Goal: Find specific page/section: Find specific page/section

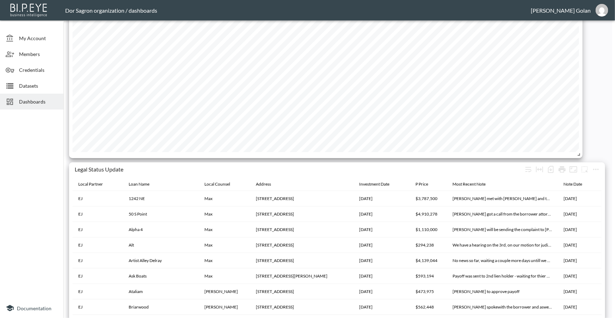
scroll to position [164, 0]
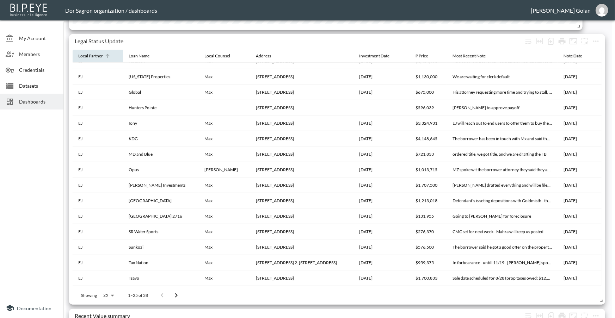
click at [92, 57] on div "Local Partner" at bounding box center [90, 56] width 25 height 8
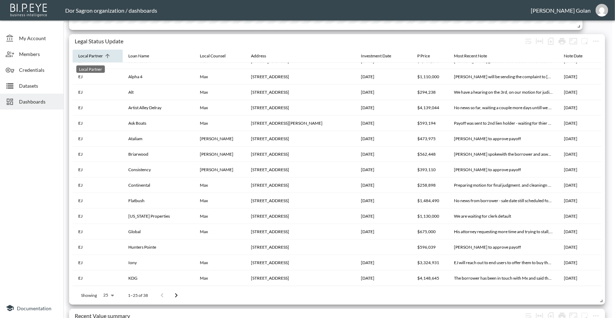
click at [92, 57] on div "Local Partner" at bounding box center [90, 56] width 25 height 8
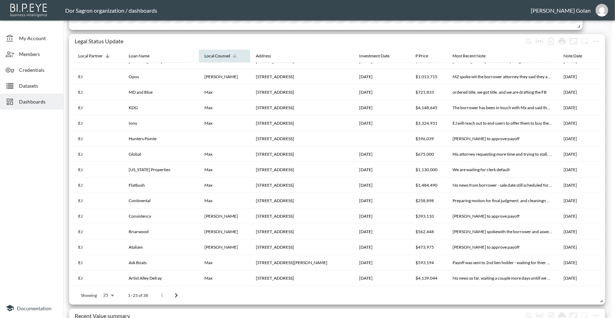
drag, startPoint x: 225, startPoint y: 55, endPoint x: 219, endPoint y: 53, distance: 6.5
click at [224, 55] on th "Local Counsel" at bounding box center [224, 56] width 51 height 13
click at [232, 54] on icon at bounding box center [235, 56] width 6 height 6
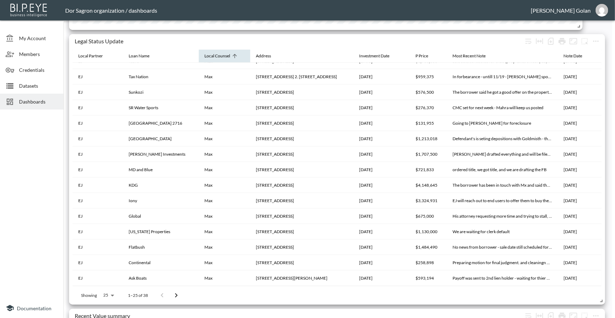
click at [232, 54] on icon at bounding box center [235, 56] width 6 height 6
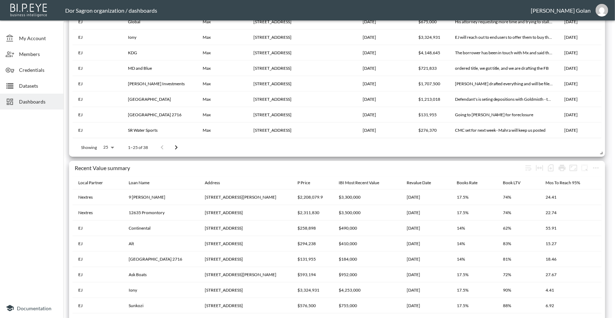
scroll to position [1366, 0]
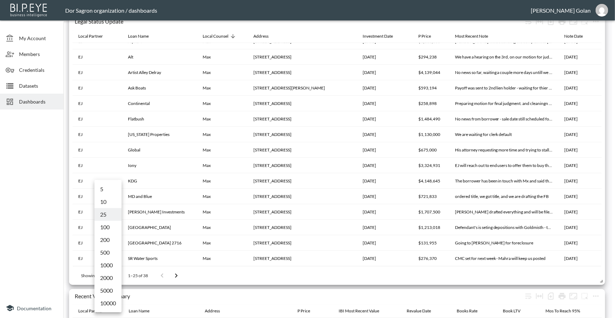
click at [106, 278] on body "BI.P.EYE, Interactive Analytics Dashboards - app Dor Sagron organization / dash…" at bounding box center [307, 159] width 615 height 318
click at [107, 288] on li "5000" at bounding box center [107, 291] width 27 height 13
type input "5000"
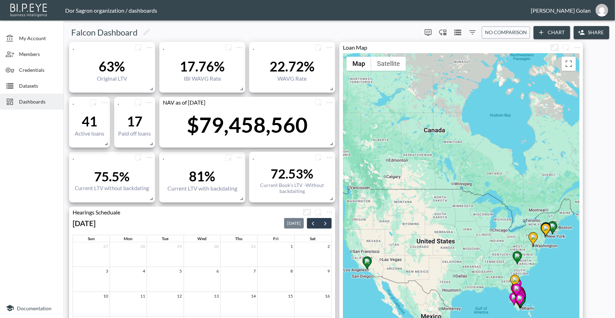
scroll to position [128, 0]
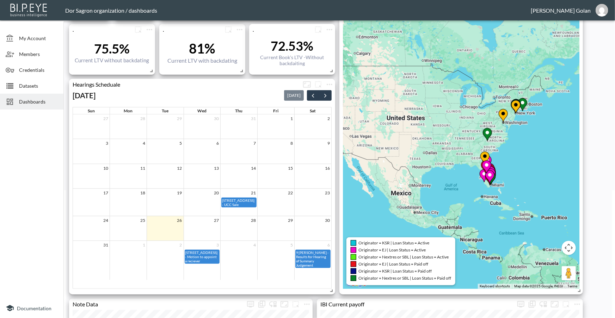
drag, startPoint x: 464, startPoint y: 200, endPoint x: 426, endPoint y: 206, distance: 38.9
click at [426, 206] on div "To activate drag with keyboard, press Alt + Enter. Once in keyboard drag state,…" at bounding box center [461, 107] width 237 height 364
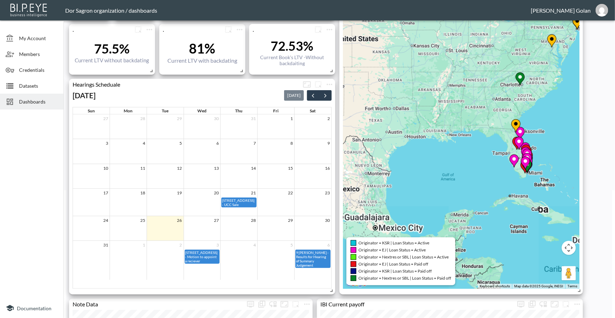
drag, startPoint x: 486, startPoint y: 178, endPoint x: 434, endPoint y: 191, distance: 53.3
click at [434, 191] on div "To activate drag with keyboard, press Alt + Enter. Once in keyboard drag state,…" at bounding box center [461, 107] width 237 height 364
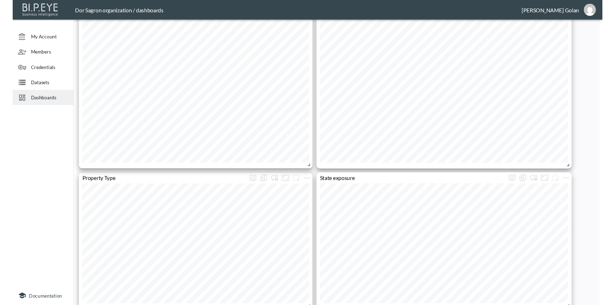
scroll to position [0, 0]
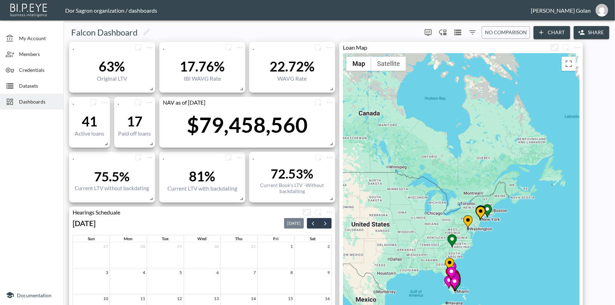
drag, startPoint x: 420, startPoint y: 226, endPoint x: 420, endPoint y: 202, distance: 24.3
click at [420, 202] on div "To activate drag with keyboard, press Alt + Enter. Once in keyboard drag state,…" at bounding box center [461, 235] width 237 height 364
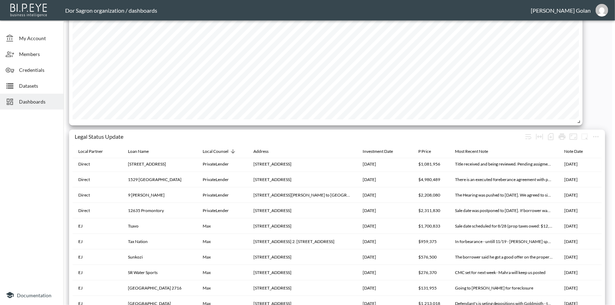
scroll to position [192, 0]
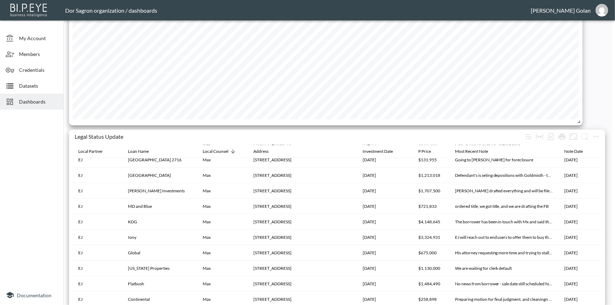
click at [57, 214] on div at bounding box center [31, 198] width 63 height 173
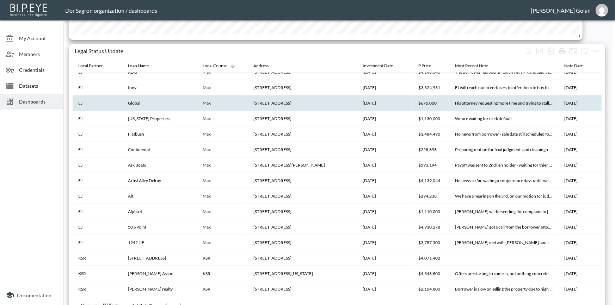
scroll to position [0, 0]
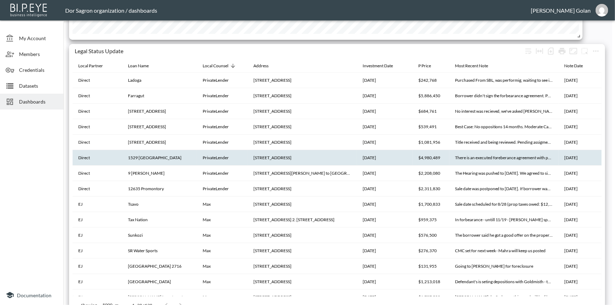
click at [309, 159] on th "[STREET_ADDRESS]" at bounding box center [302, 158] width 109 height 16
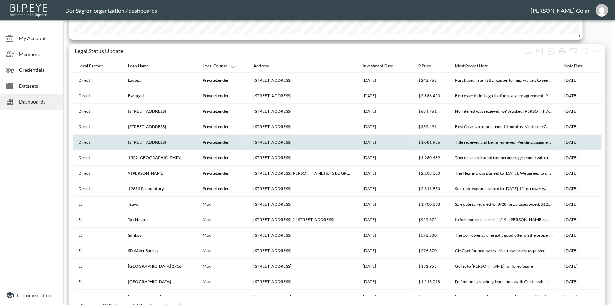
click at [290, 145] on th "[STREET_ADDRESS]" at bounding box center [302, 143] width 109 height 16
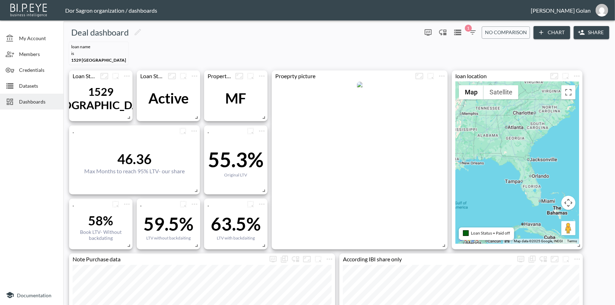
click at [357, 114] on div at bounding box center [359, 163] width 169 height 162
click at [95, 89] on div "1529 [GEOGRAPHIC_DATA]" at bounding box center [101, 98] width 110 height 27
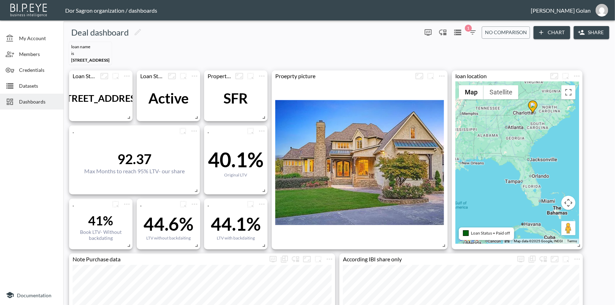
click at [395, 155] on div at bounding box center [359, 163] width 169 height 162
click at [368, 128] on div at bounding box center [359, 163] width 169 height 162
click at [119, 96] on div "[STREET_ADDRESS]" at bounding box center [101, 98] width 85 height 12
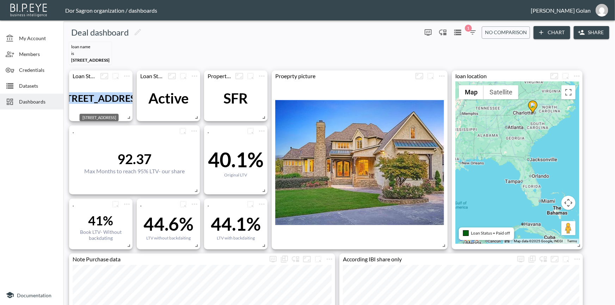
click at [119, 96] on div "[STREET_ADDRESS]" at bounding box center [101, 98] width 85 height 12
click at [102, 59] on span "[STREET_ADDRESS]" at bounding box center [90, 59] width 38 height 5
click at [240, 55] on div "Loan Name IS 111 Catawba Cove Ln" at bounding box center [339, 53] width 546 height 29
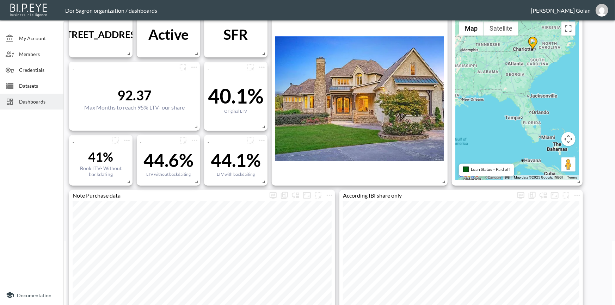
click at [389, 105] on div at bounding box center [359, 99] width 169 height 162
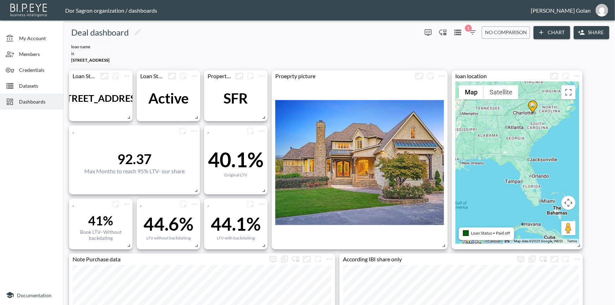
click at [349, 102] on div at bounding box center [359, 163] width 169 height 162
click at [406, 98] on div at bounding box center [359, 163] width 169 height 162
click at [534, 106] on div "Originator : Nextres Loan Name : 111 Catawba Cove Ln Address : 111 Catawba Cove…" at bounding box center [535, 113] width 106 height 92
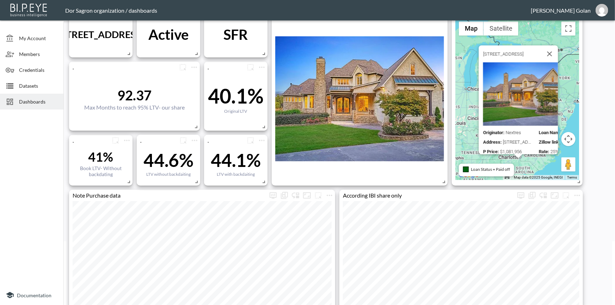
scroll to position [0, 37]
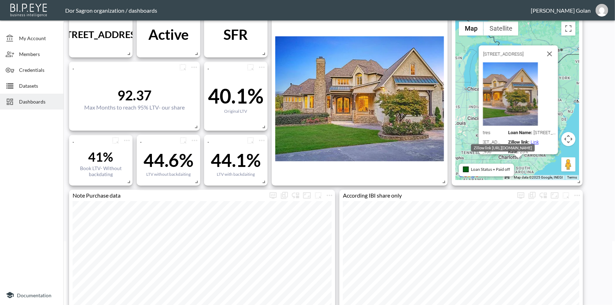
click at [531, 140] on link "Link" at bounding box center [535, 142] width 8 height 5
